Goal: Find specific page/section

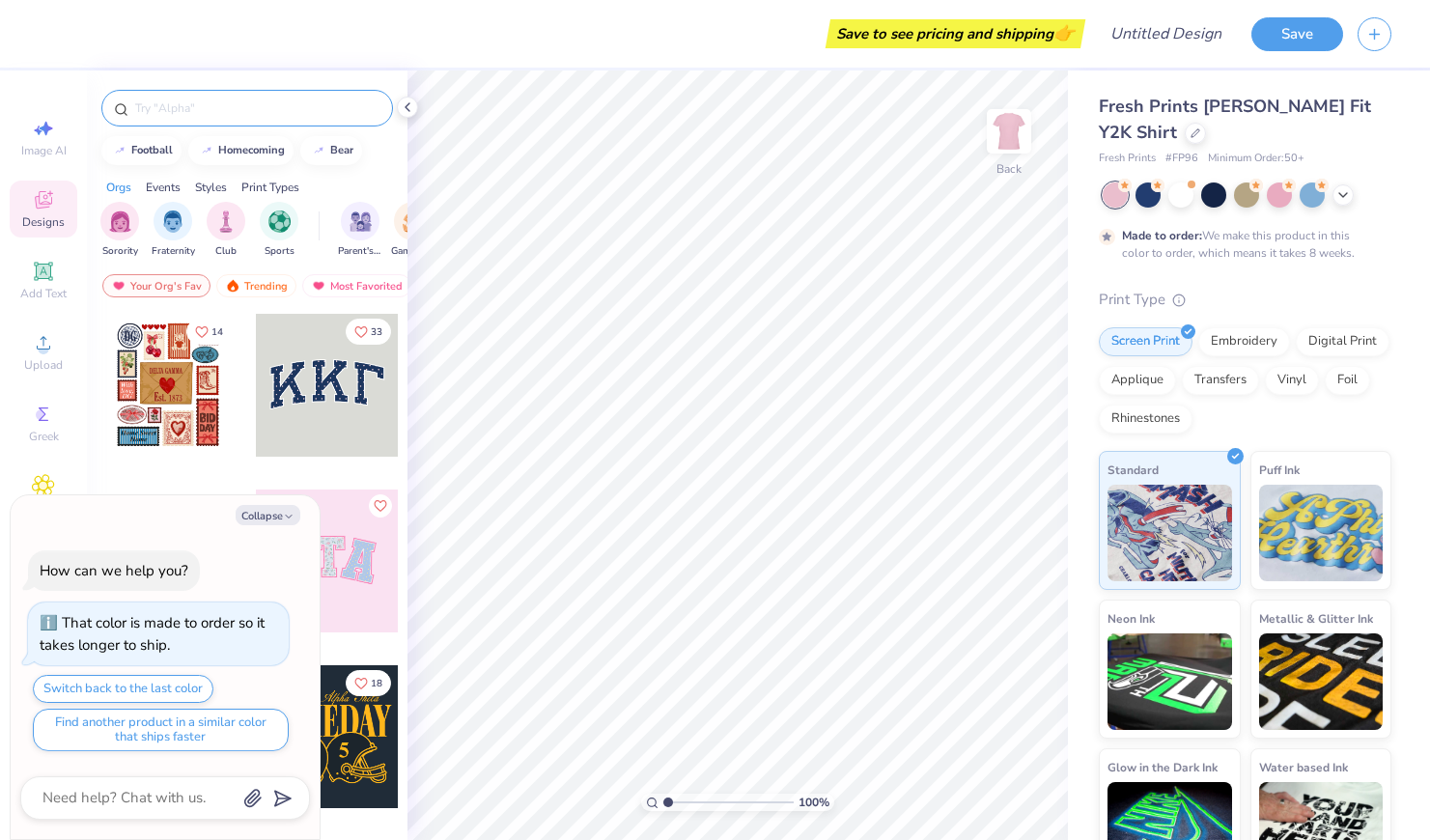
type textarea "x"
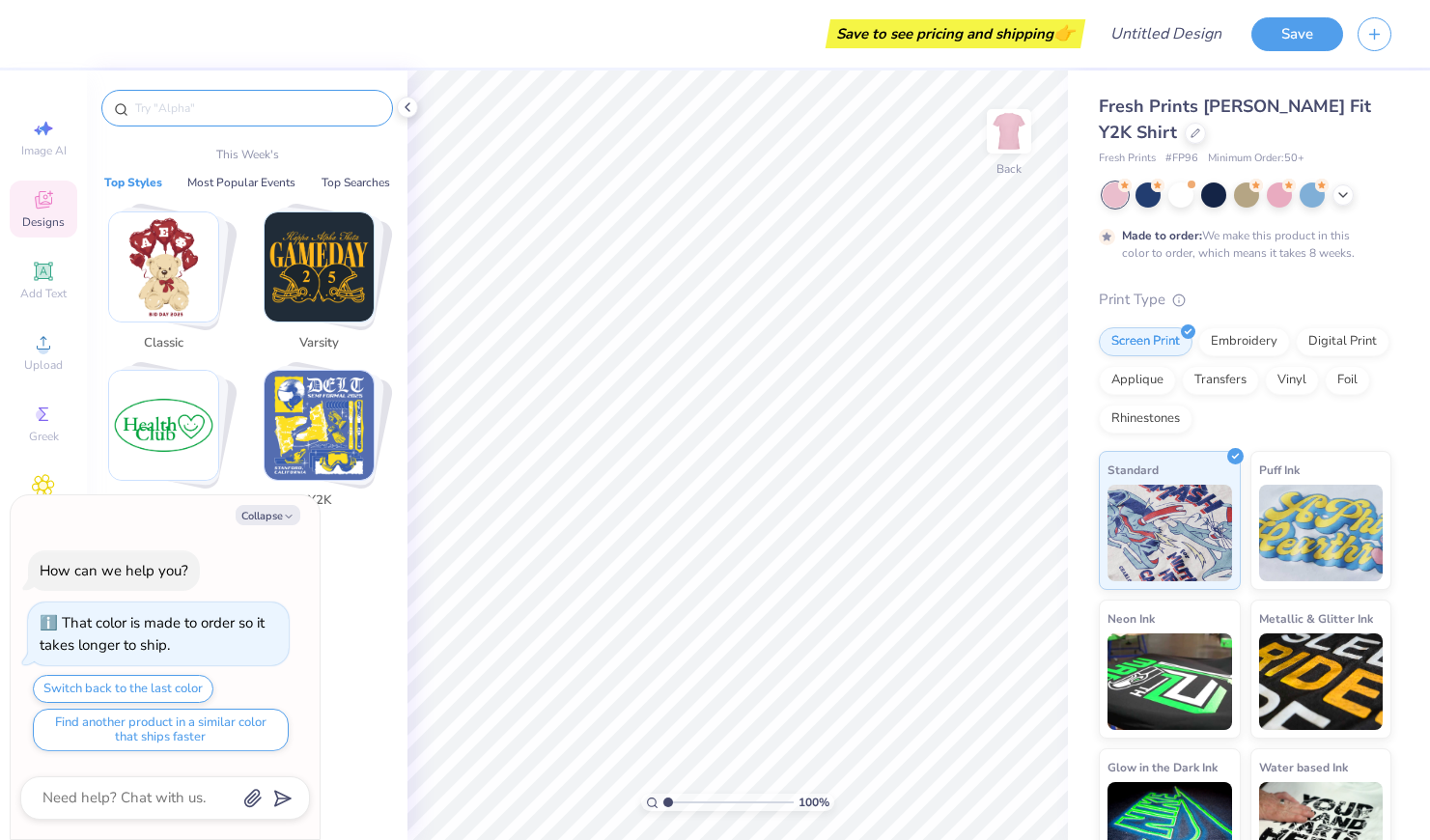
click at [262, 110] on input "text" at bounding box center [256, 107] width 247 height 19
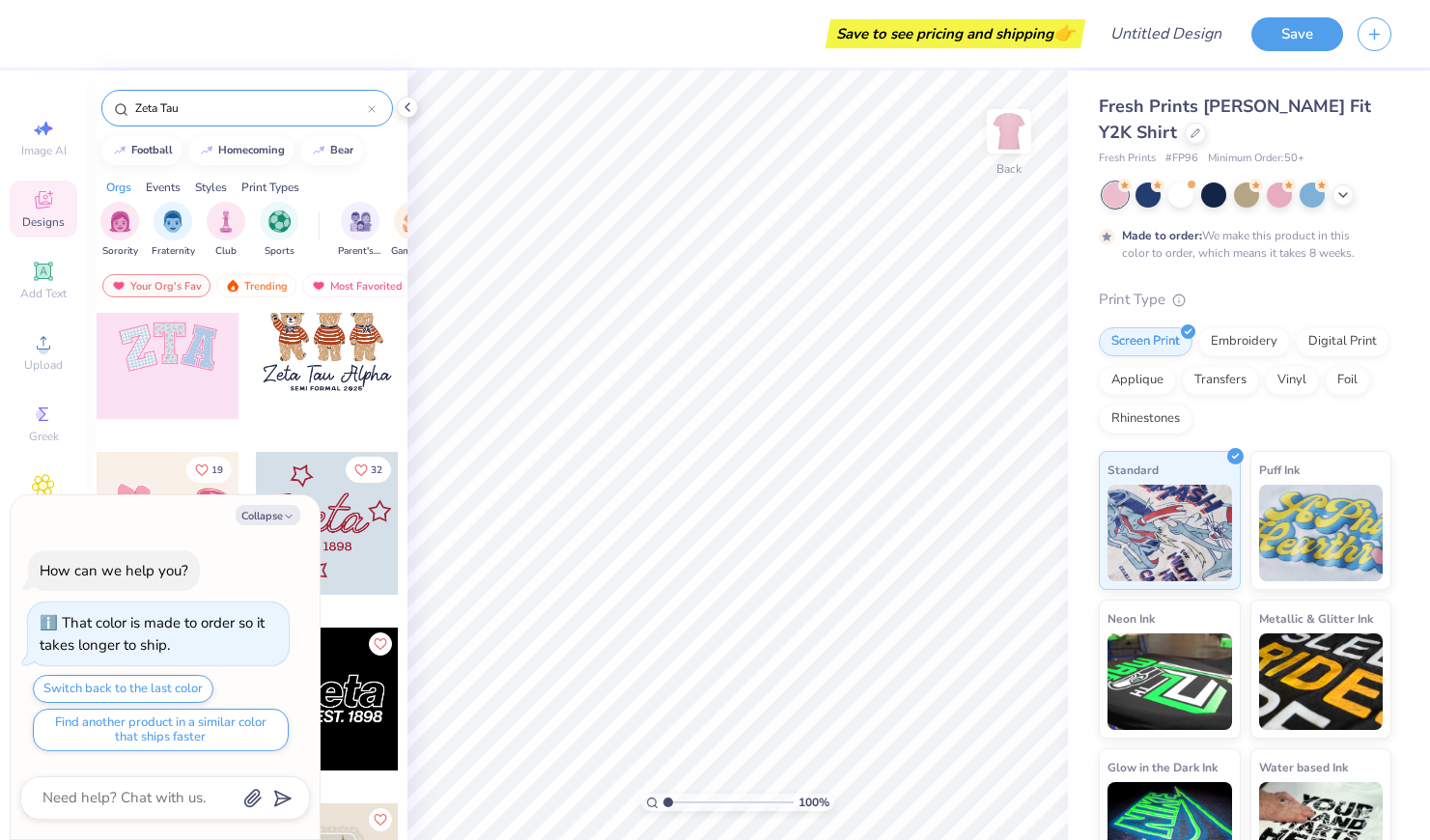
scroll to position [39, 0]
type input "Zeta Tau"
click at [270, 514] on button "Collapse" at bounding box center [268, 515] width 64 height 20
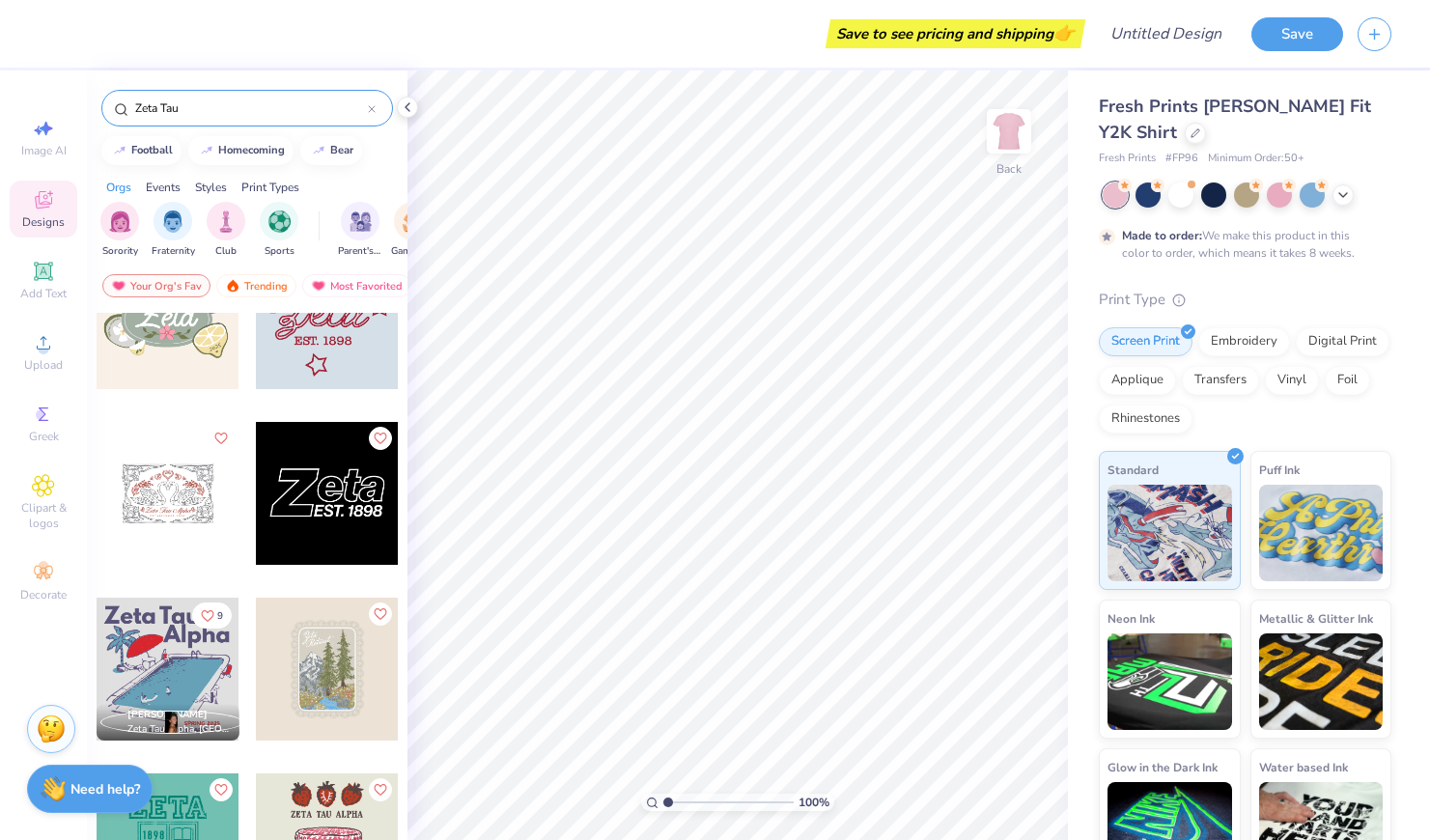
scroll to position [0, 0]
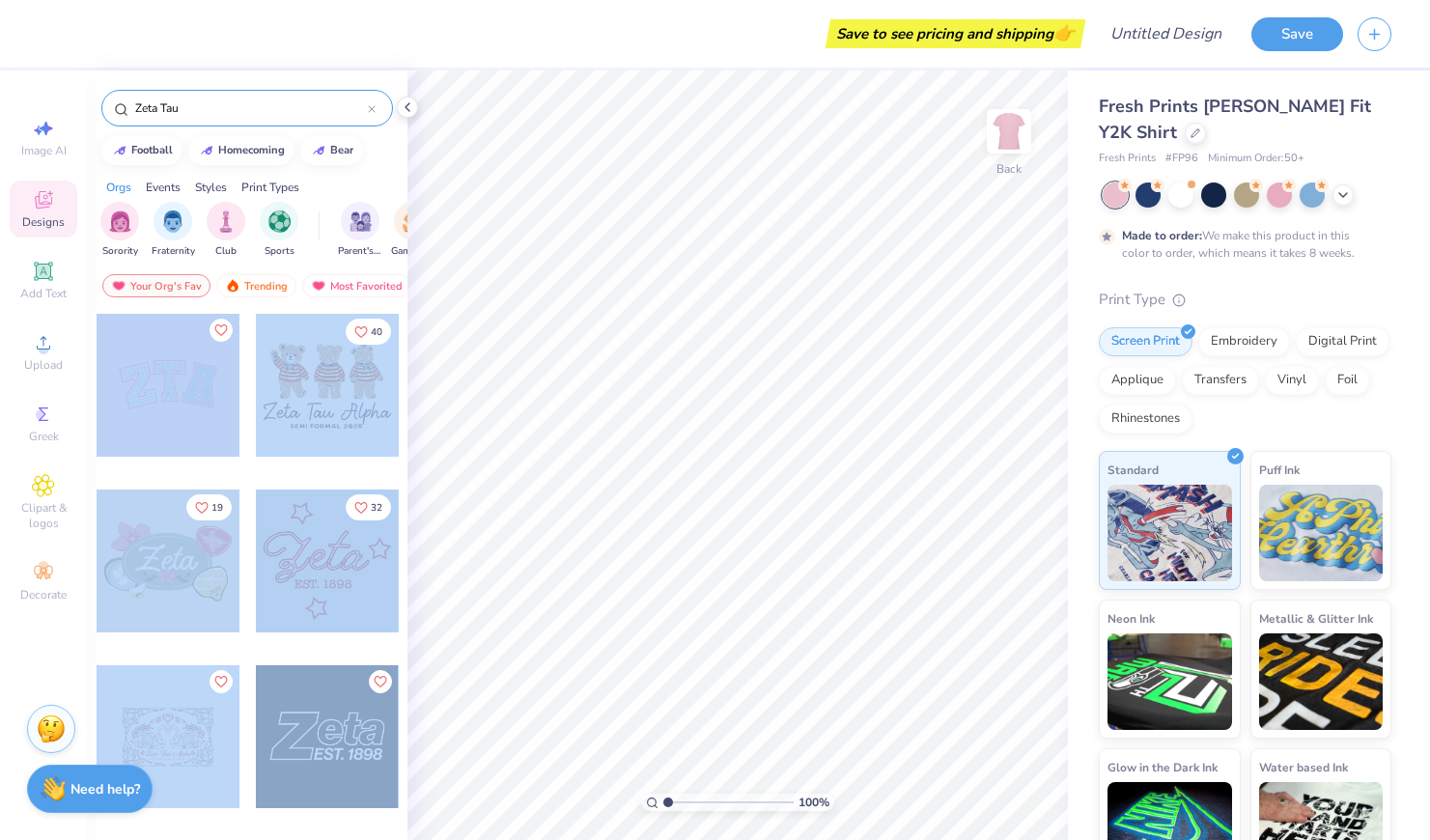
click at [415, 424] on div "Save to see pricing and shipping 👉 Design Title Save Image AI Designs Add Text …" at bounding box center [715, 420] width 1430 height 840
click at [162, 382] on div at bounding box center [167, 385] width 143 height 143
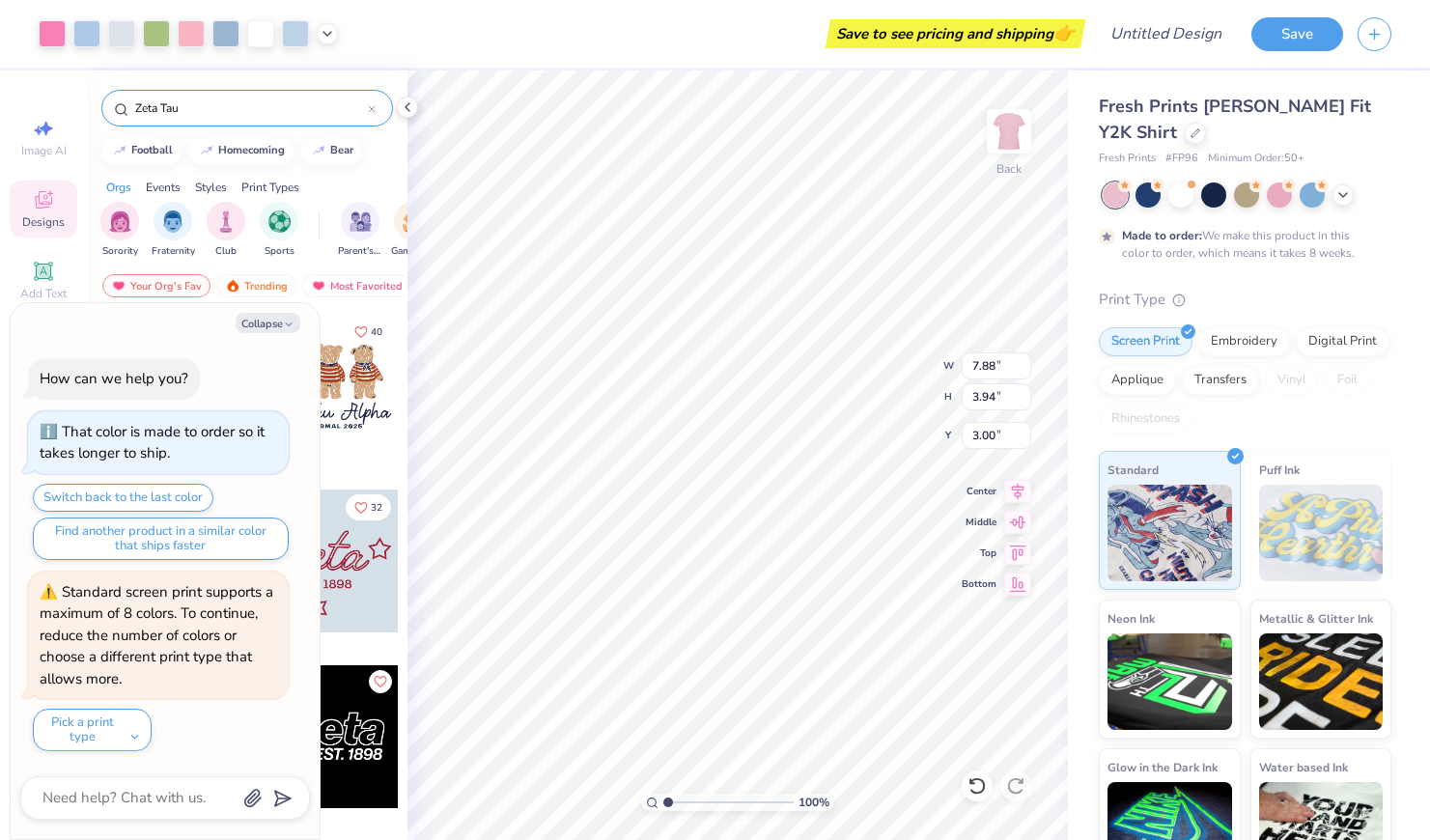
type textarea "x"
click at [1322, 289] on div "Print Type" at bounding box center [1245, 299] width 292 height 22
